Goal: Information Seeking & Learning: Learn about a topic

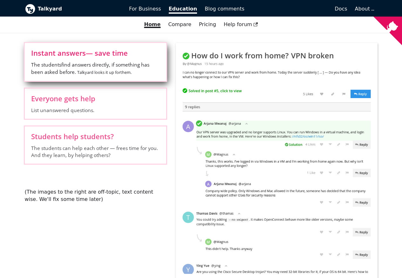
scroll to position [229, 0]
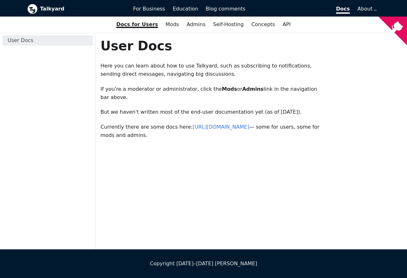
click at [179, 154] on div "User Docs Here you can learn about how to use Talkyard, such as subscribing to …" at bounding box center [212, 96] width 224 height 117
